Goal: Check status: Check status

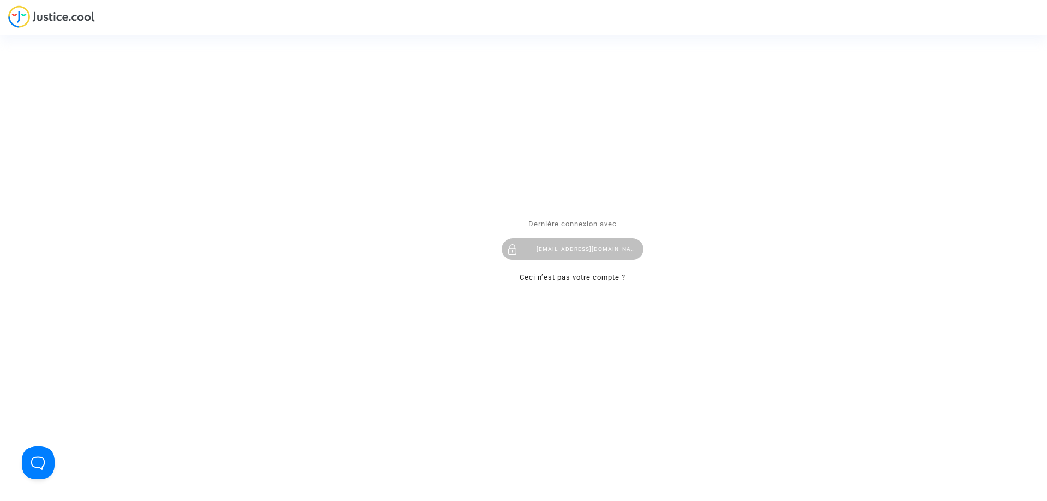
click at [576, 250] on div "imitxelena@reclamapormi.com" at bounding box center [573, 249] width 142 height 22
